Goal: Download file/media

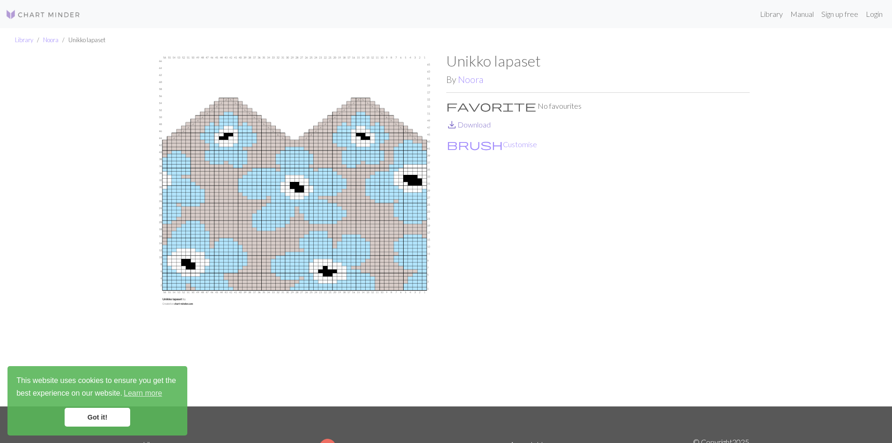
click at [472, 125] on link "save_alt Download" at bounding box center [468, 124] width 45 height 9
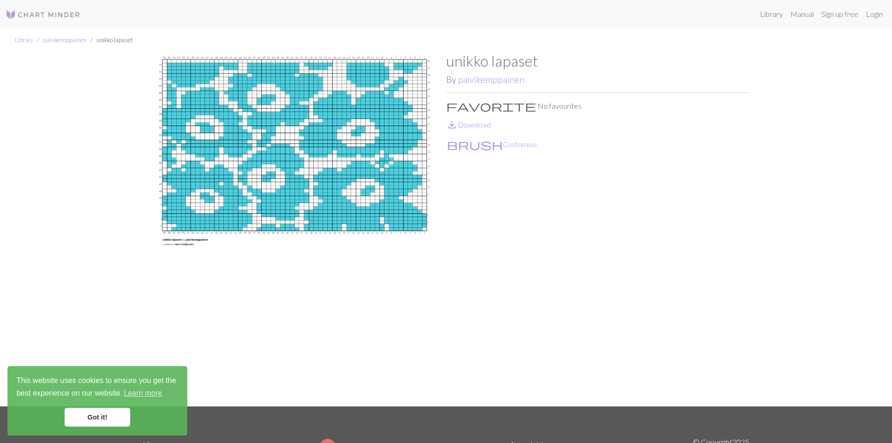
drag, startPoint x: 323, startPoint y: 245, endPoint x: 286, endPoint y: 273, distance: 45.8
click at [286, 273] on img at bounding box center [295, 229] width 304 height 354
